Goal: Task Accomplishment & Management: Manage account settings

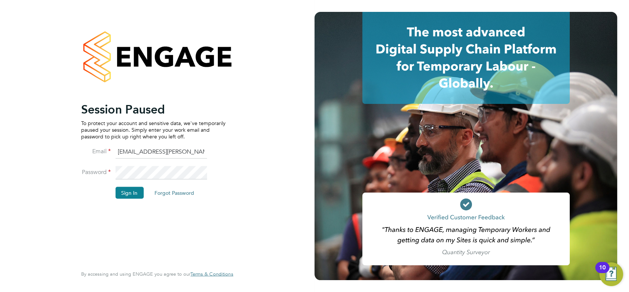
click at [197, 150] on input "chay.lee.wo@countrysidepartnerships.com" at bounding box center [161, 151] width 92 height 13
click at [126, 190] on button "Sign In" at bounding box center [129, 192] width 28 height 12
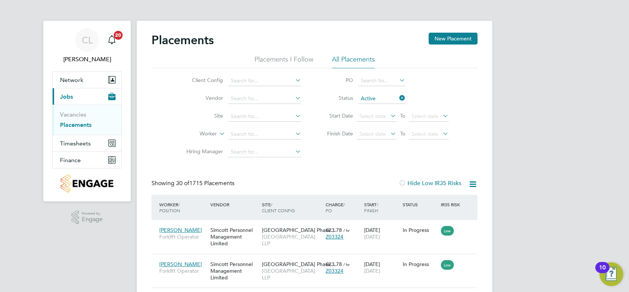
click at [118, 148] on button "Timesheets" at bounding box center [87, 143] width 69 height 16
click at [85, 131] on link "Timesheets" at bounding box center [75, 131] width 31 height 7
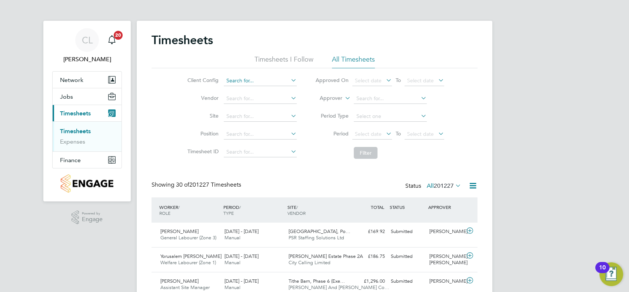
click at [262, 79] on input at bounding box center [260, 81] width 73 height 10
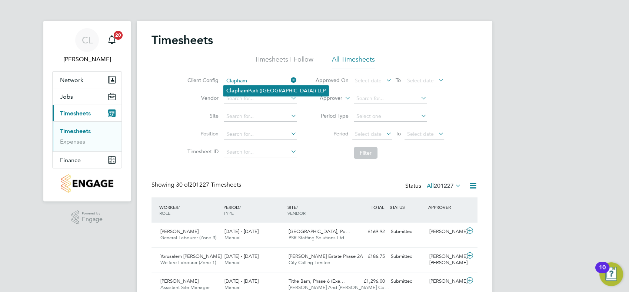
type input "Clapham Park (Metropolitan Countryside) LLP"
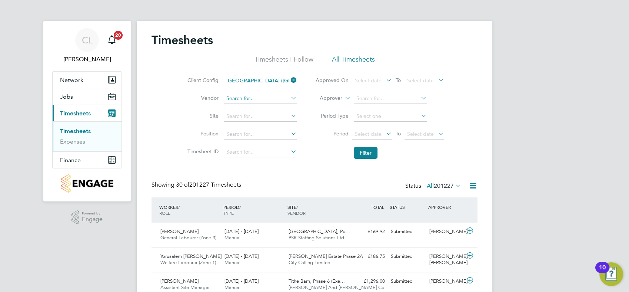
click at [261, 95] on input at bounding box center [260, 98] width 73 height 10
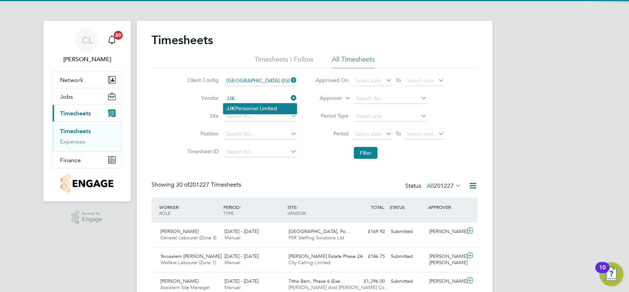
type input "JJK Personnel Limited"
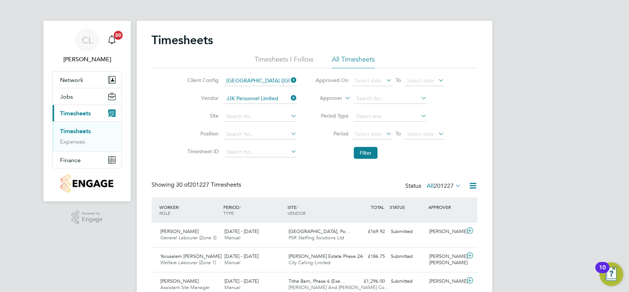
click at [266, 122] on li "Site" at bounding box center [241, 116] width 130 height 18
click at [259, 120] on input at bounding box center [260, 116] width 73 height 10
type input "Clapham Park C01"
click at [254, 135] on input at bounding box center [260, 134] width 73 height 10
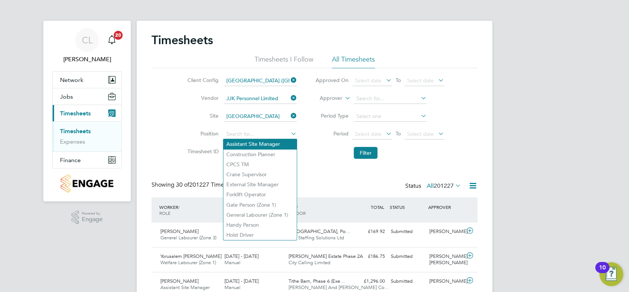
drag, startPoint x: 328, startPoint y: 169, endPoint x: 283, endPoint y: 146, distance: 50.7
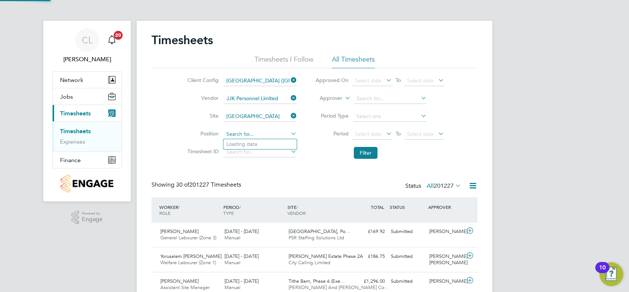
click at [262, 136] on input at bounding box center [260, 134] width 73 height 10
type input "General Labourer (Zone 1)"
click at [385, 130] on icon at bounding box center [385, 133] width 0 height 10
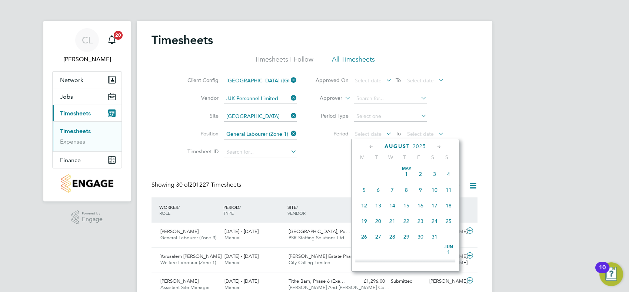
scroll to position [293, 0]
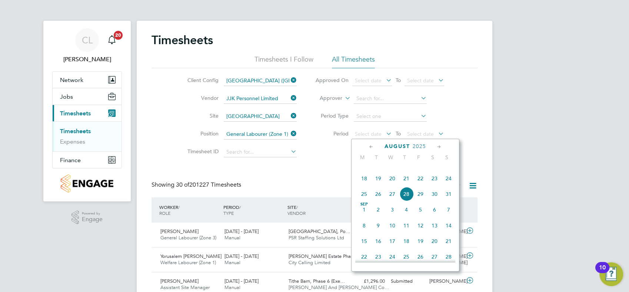
click at [371, 148] on icon at bounding box center [371, 147] width 7 height 8
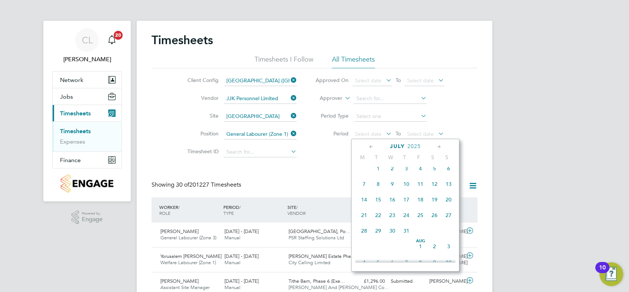
click at [380, 165] on span "Jul" at bounding box center [378, 163] width 14 height 4
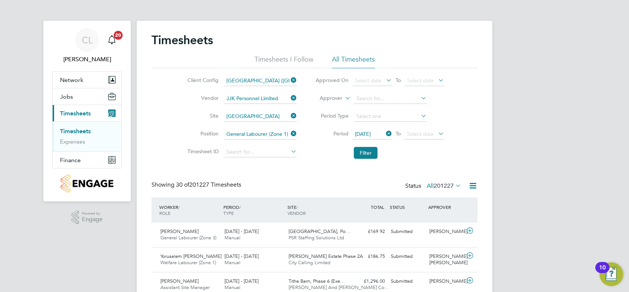
click at [437, 134] on icon at bounding box center [437, 133] width 0 height 10
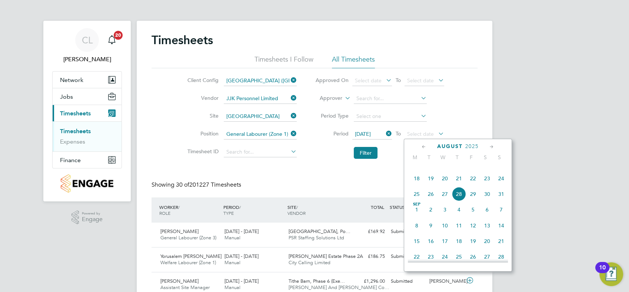
click at [459, 201] on span "28" at bounding box center [459, 194] width 14 height 14
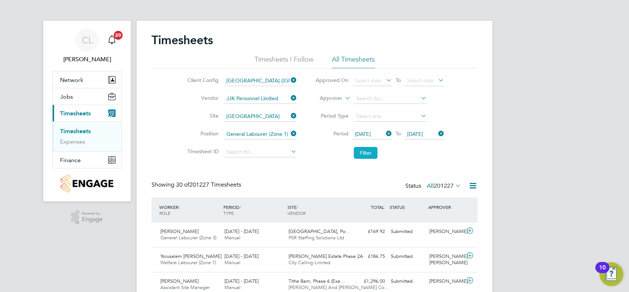
click at [368, 153] on button "Filter" at bounding box center [366, 153] width 24 height 12
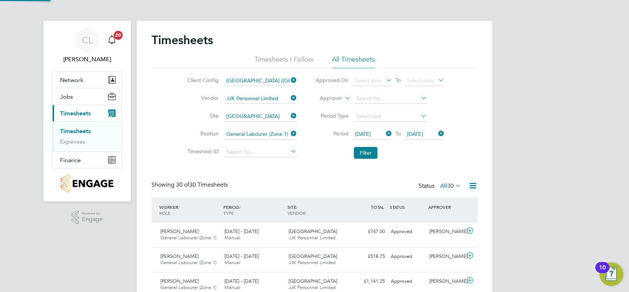
scroll to position [19, 64]
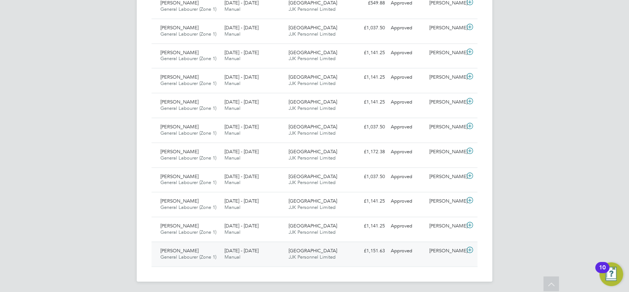
click at [265, 258] on div "30 Jun - 6 Jul 2025 Manual" at bounding box center [254, 254] width 64 height 19
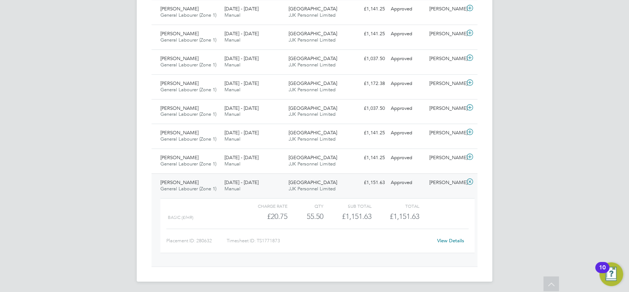
click at [459, 240] on link "View Details" at bounding box center [450, 240] width 27 height 6
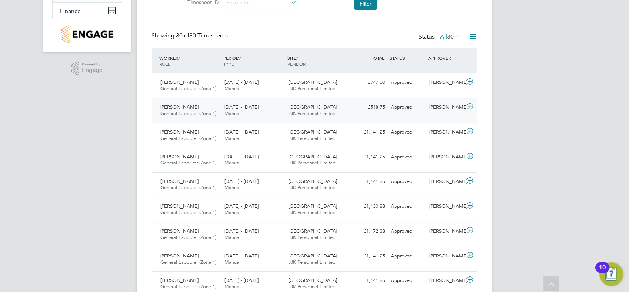
scroll to position [26, 0]
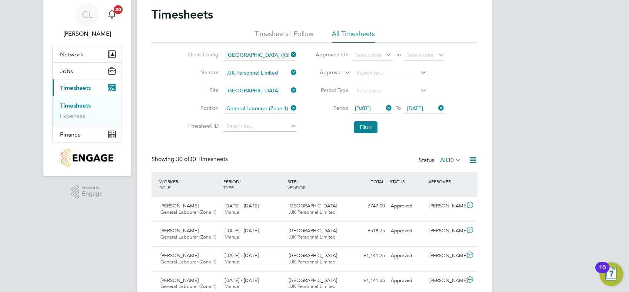
click at [290, 92] on icon at bounding box center [290, 90] width 0 height 10
click at [270, 91] on input at bounding box center [260, 91] width 73 height 10
type input "Clapham Park C02"
click at [368, 124] on button "Filter" at bounding box center [366, 127] width 24 height 12
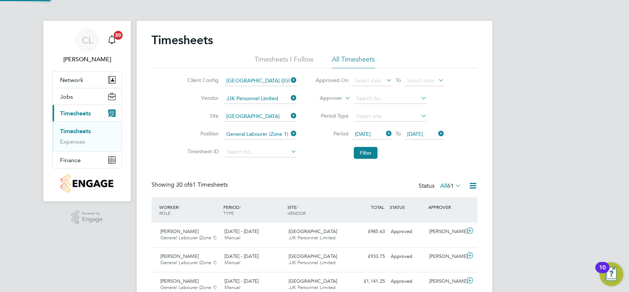
scroll to position [4, 3]
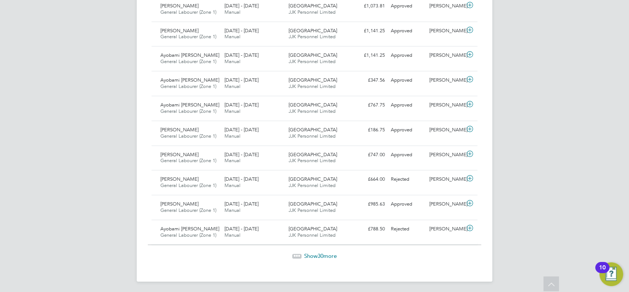
click at [321, 253] on span "30" at bounding box center [321, 255] width 6 height 7
click at [323, 253] on span "Show 1 more" at bounding box center [321, 256] width 30 height 7
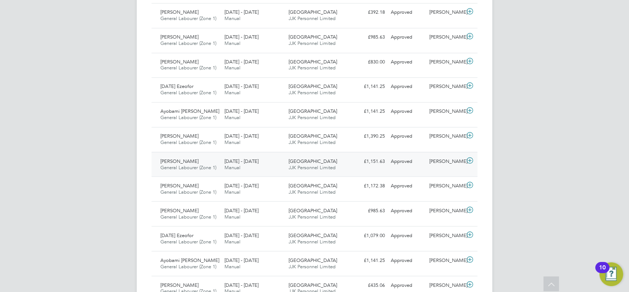
click at [384, 163] on div "£1,151.63 Approved" at bounding box center [369, 161] width 39 height 12
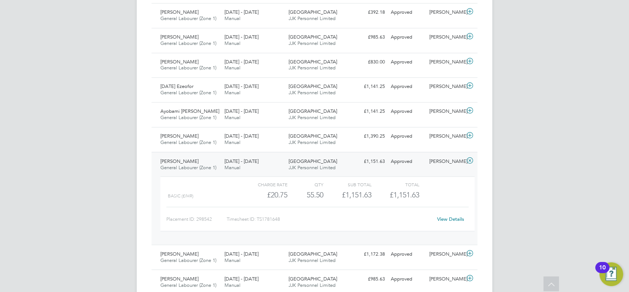
click at [443, 217] on link "View Details" at bounding box center [450, 218] width 27 height 6
click at [351, 139] on div "£1,390.25 Approved" at bounding box center [369, 136] width 39 height 12
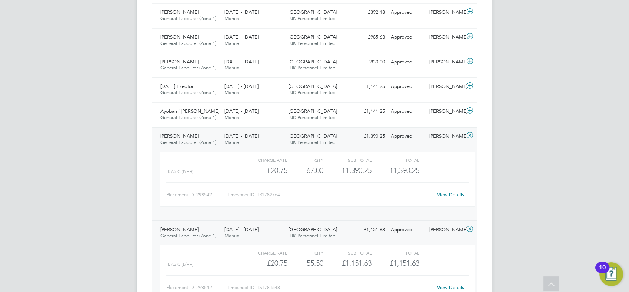
click at [451, 193] on link "View Details" at bounding box center [450, 194] width 27 height 6
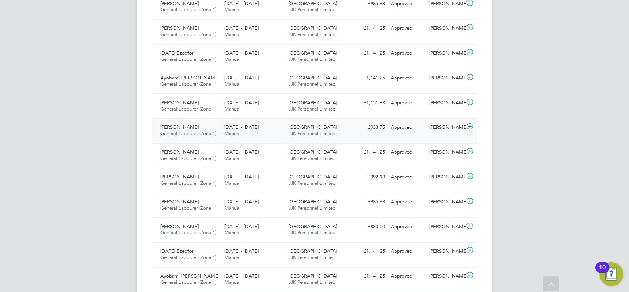
click at [271, 128] on div "14 - 20 Jul 2025 Manual" at bounding box center [254, 130] width 64 height 19
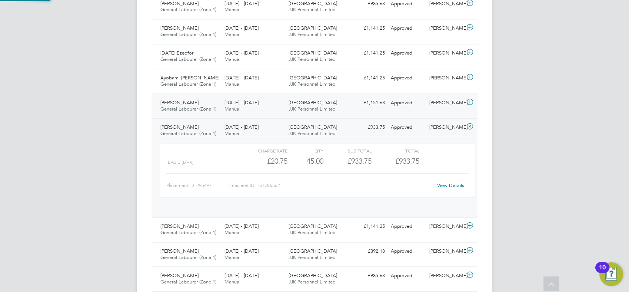
click at [262, 107] on div "21 - 27 Jul 2025 Manual" at bounding box center [254, 106] width 64 height 19
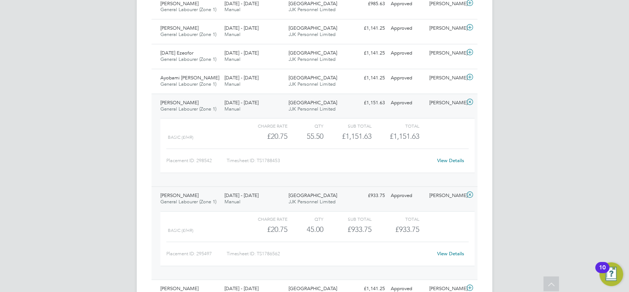
click at [449, 160] on link "View Details" at bounding box center [450, 160] width 27 height 6
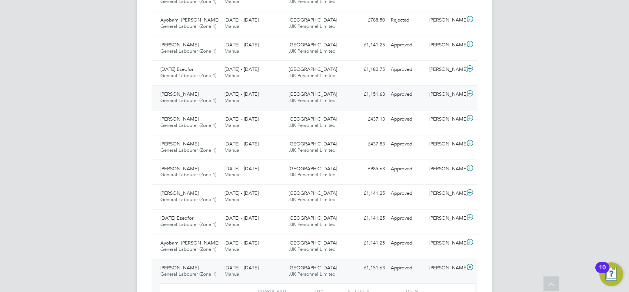
click at [242, 105] on div "28 Jul - 3 Aug 2025 Manual" at bounding box center [254, 97] width 64 height 19
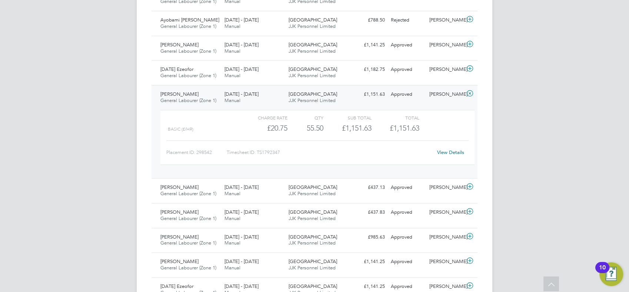
click at [451, 150] on link "View Details" at bounding box center [450, 152] width 27 height 6
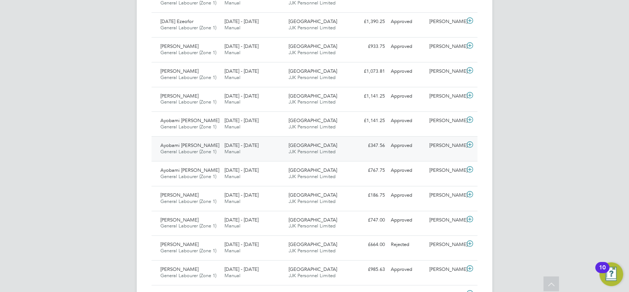
scroll to position [641, 0]
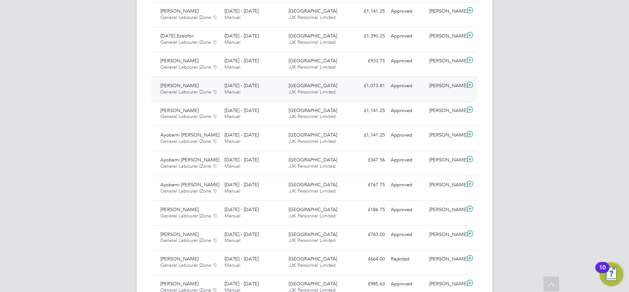
click at [306, 90] on span "JJK Personnel Limited" at bounding box center [312, 92] width 47 height 6
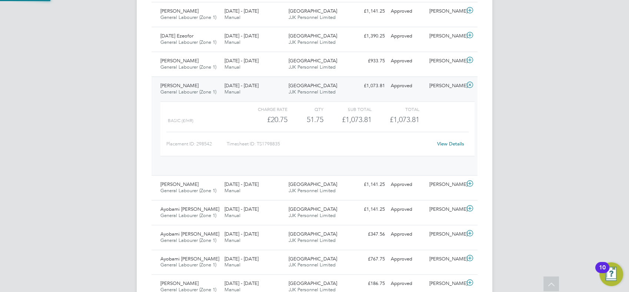
scroll to position [13, 72]
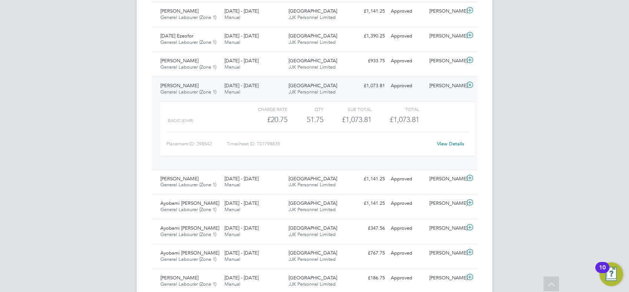
click at [453, 142] on link "View Details" at bounding box center [450, 143] width 27 height 6
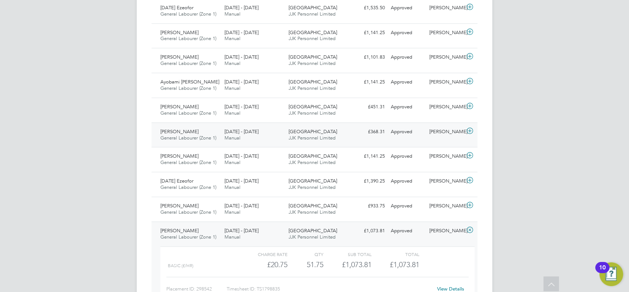
scroll to position [476, 0]
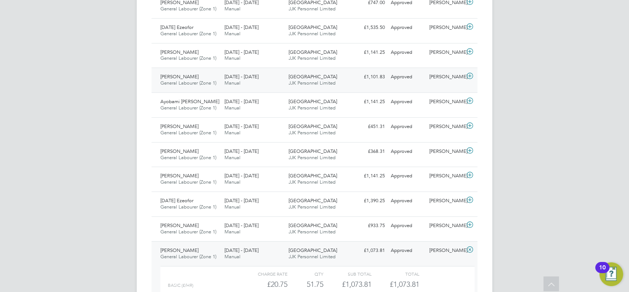
click at [291, 85] on span "JJK Personnel Limited" at bounding box center [312, 83] width 47 height 6
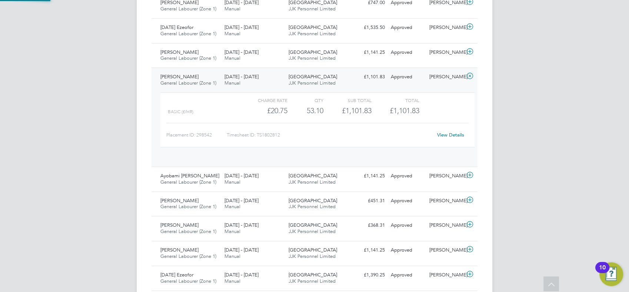
scroll to position [13, 72]
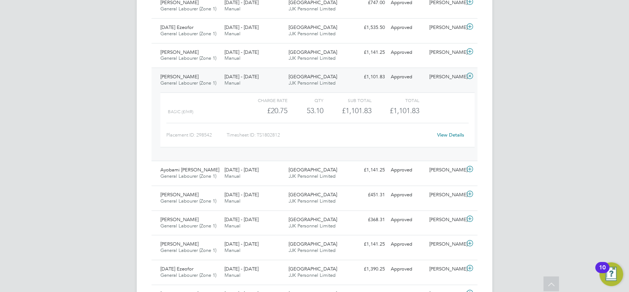
click at [445, 141] on div "Charge rate QTY Sub Total Total Basic (£/HR) £20.75 53.1 53.10 53 £1,101.83 £1,…" at bounding box center [318, 119] width 314 height 55
click at [446, 139] on div "View Details" at bounding box center [451, 135] width 36 height 12
click at [448, 133] on link "View Details" at bounding box center [450, 135] width 27 height 6
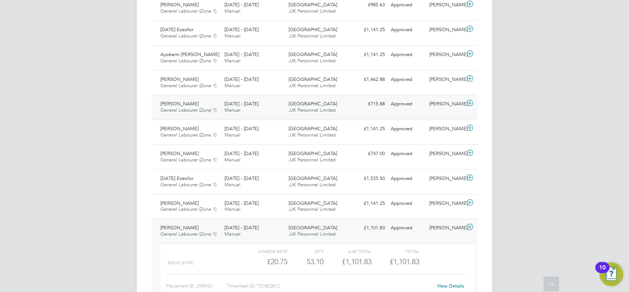
scroll to position [311, 0]
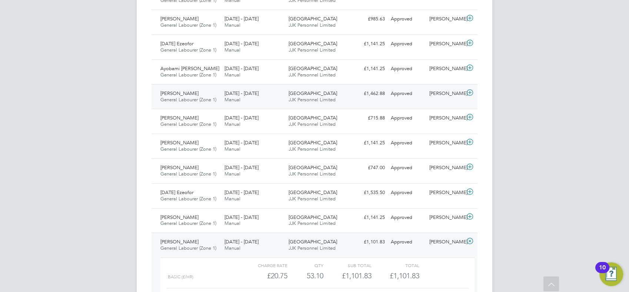
click at [272, 92] on div "18 - 24 Aug 2025 Manual" at bounding box center [254, 96] width 64 height 19
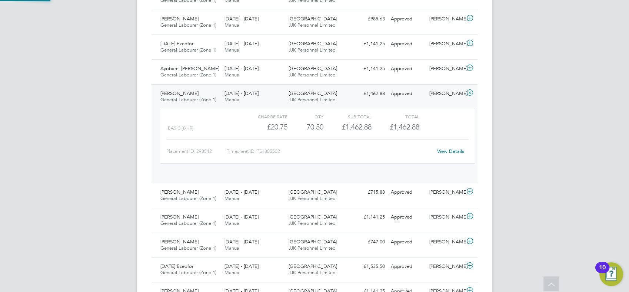
scroll to position [13, 72]
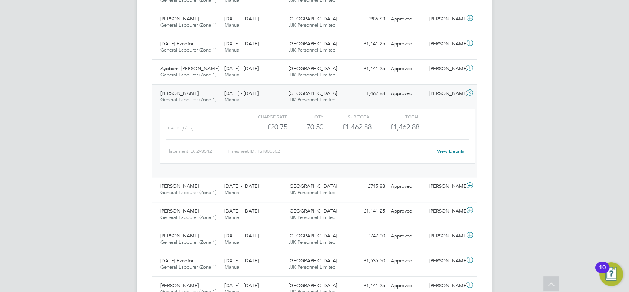
click at [450, 152] on link "View Details" at bounding box center [450, 151] width 27 height 6
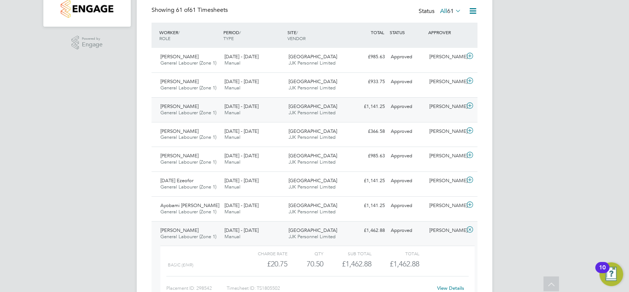
scroll to position [188, 0]
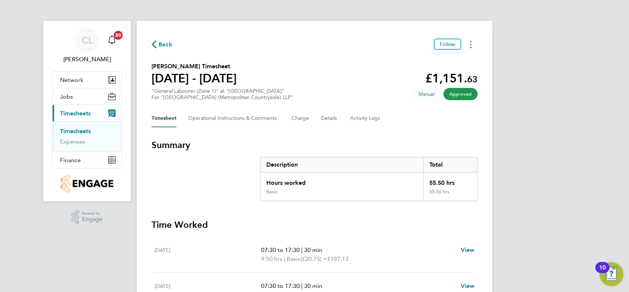
click at [471, 47] on circle "Timesheets Menu" at bounding box center [470, 47] width 1 height 1
drag, startPoint x: 424, startPoint y: 62, endPoint x: 404, endPoint y: 68, distance: 21.1
click at [424, 62] on link "Download timesheet" at bounding box center [433, 60] width 89 height 15
click at [473, 47] on button "Timesheets Menu" at bounding box center [470, 44] width 13 height 11
click at [427, 59] on link "Download timesheet" at bounding box center [433, 60] width 89 height 15
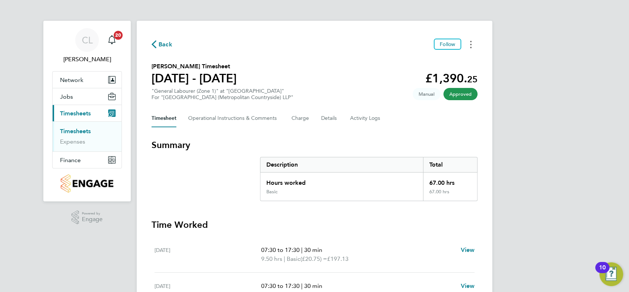
click at [469, 44] on button "Timesheets Menu" at bounding box center [470, 44] width 13 height 11
click at [424, 60] on link "Download timesheet" at bounding box center [433, 60] width 89 height 15
click at [469, 40] on button "Timesheets Menu" at bounding box center [470, 44] width 13 height 11
drag, startPoint x: 427, startPoint y: 61, endPoint x: 394, endPoint y: 46, distance: 36.1
click at [427, 61] on link "Download timesheet" at bounding box center [433, 60] width 89 height 15
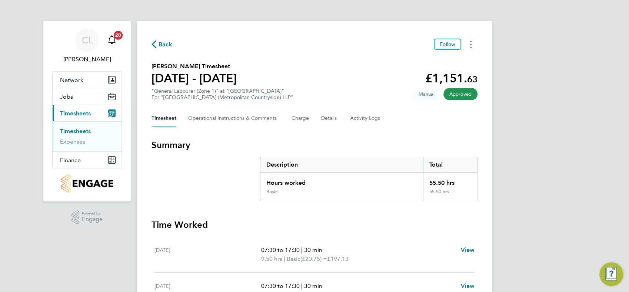
click at [469, 46] on button "Timesheets Menu" at bounding box center [470, 44] width 13 height 11
drag, startPoint x: 426, startPoint y: 59, endPoint x: 337, endPoint y: 42, distance: 90.6
click at [426, 59] on link "Download timesheet" at bounding box center [433, 60] width 89 height 15
drag, startPoint x: 303, startPoint y: 56, endPoint x: 240, endPoint y: 12, distance: 77.1
click at [303, 56] on div "Back Follow [PERSON_NAME] Timesheet [DATE] - [DATE] £1,151. 63 "General Laboure…" at bounding box center [315, 277] width 356 height 512
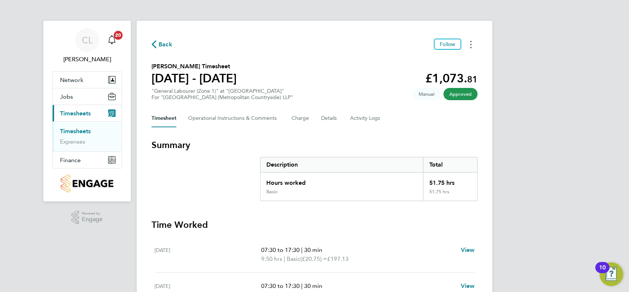
click at [475, 47] on button "Timesheets Menu" at bounding box center [470, 44] width 13 height 11
drag, startPoint x: 442, startPoint y: 62, endPoint x: 431, endPoint y: 62, distance: 11.1
click at [441, 62] on link "Download timesheet" at bounding box center [433, 60] width 89 height 15
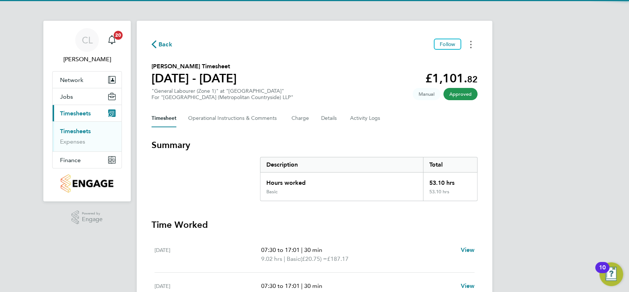
click at [473, 46] on button "Timesheets Menu" at bounding box center [470, 44] width 13 height 11
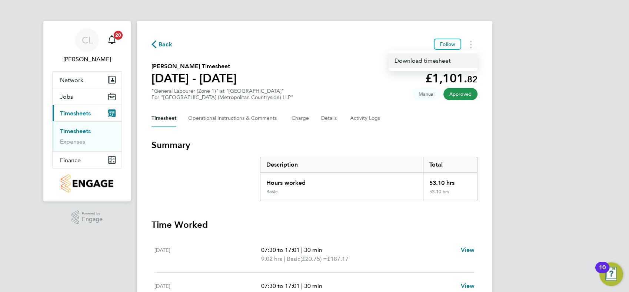
click at [416, 68] on link "Download timesheet" at bounding box center [433, 60] width 89 height 15
click at [474, 46] on button "Timesheets Menu" at bounding box center [470, 44] width 13 height 11
click at [434, 59] on link "Download timesheet" at bounding box center [433, 60] width 89 height 15
